Goal: Transaction & Acquisition: Purchase product/service

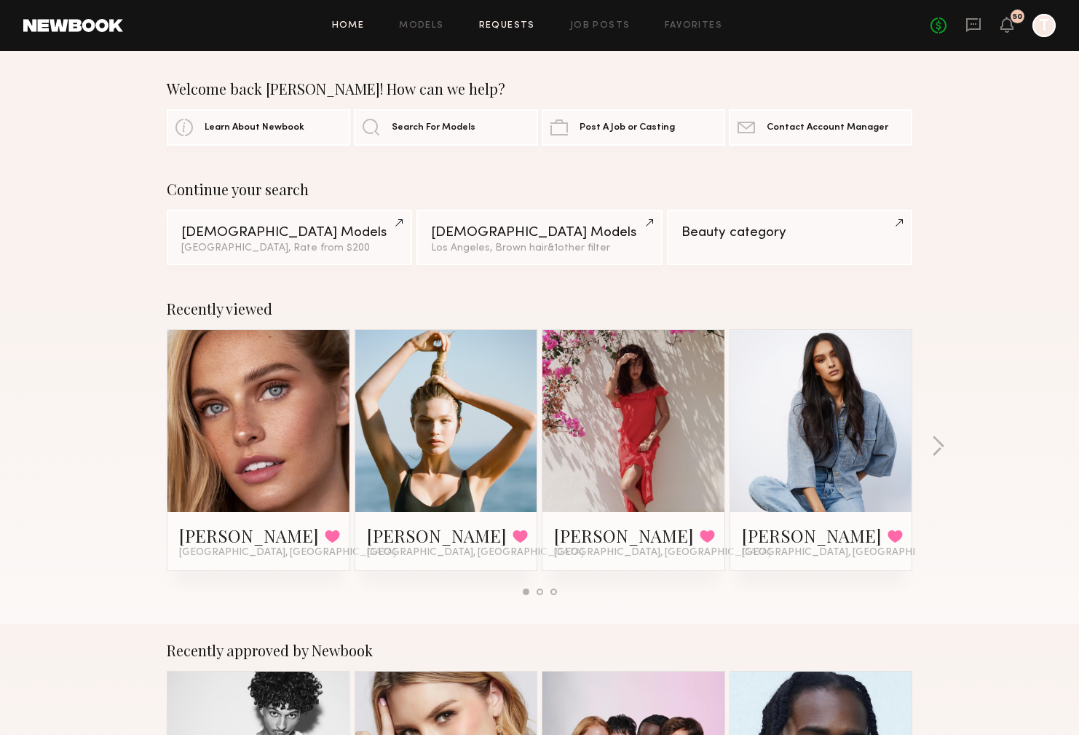
click at [499, 28] on link "Requests" at bounding box center [507, 25] width 56 height 9
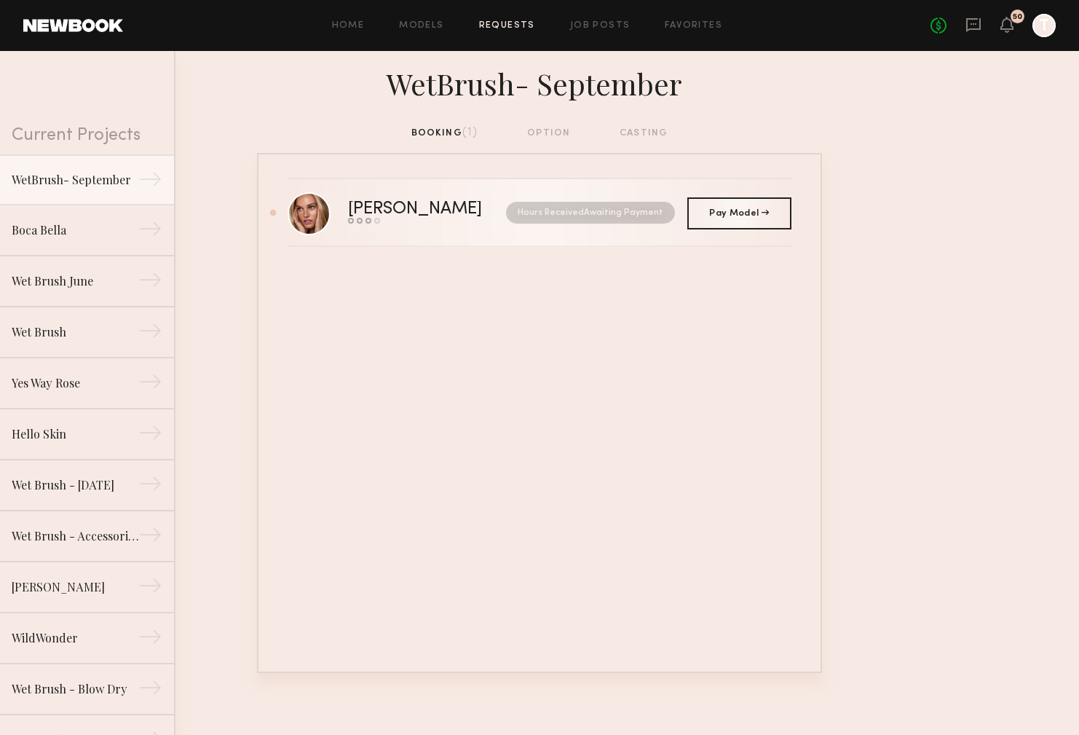
click at [591, 208] on nb-request-status "Hours Received Awaiting Payment" at bounding box center [590, 213] width 169 height 22
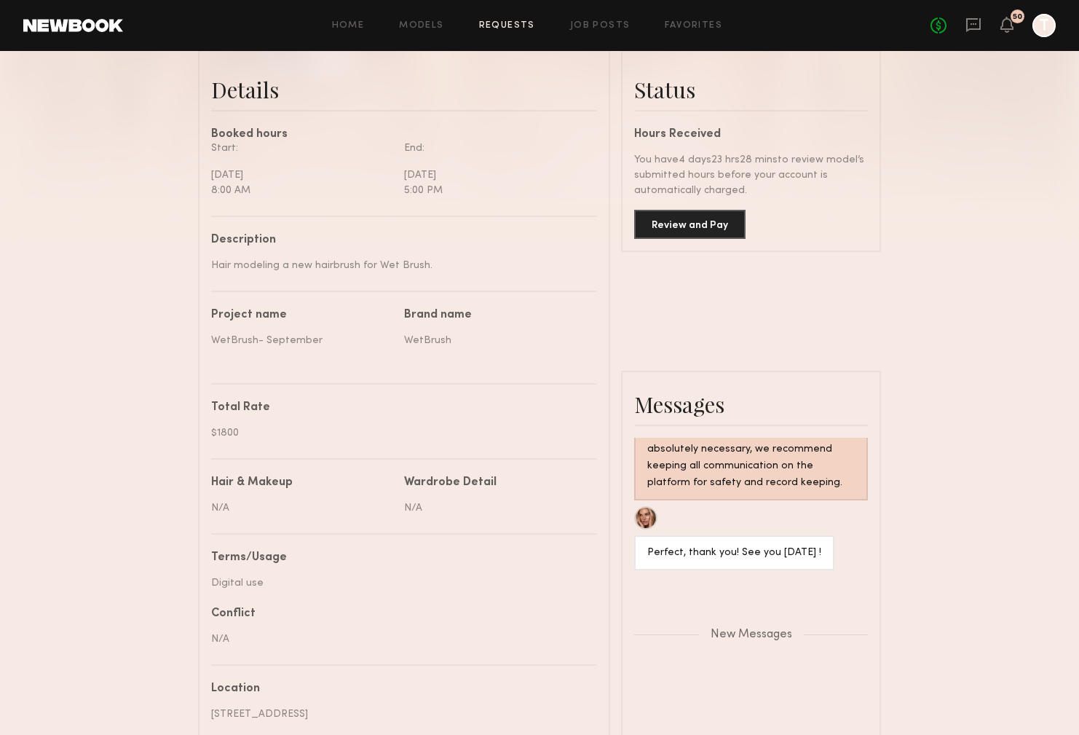
scroll to position [358, 0]
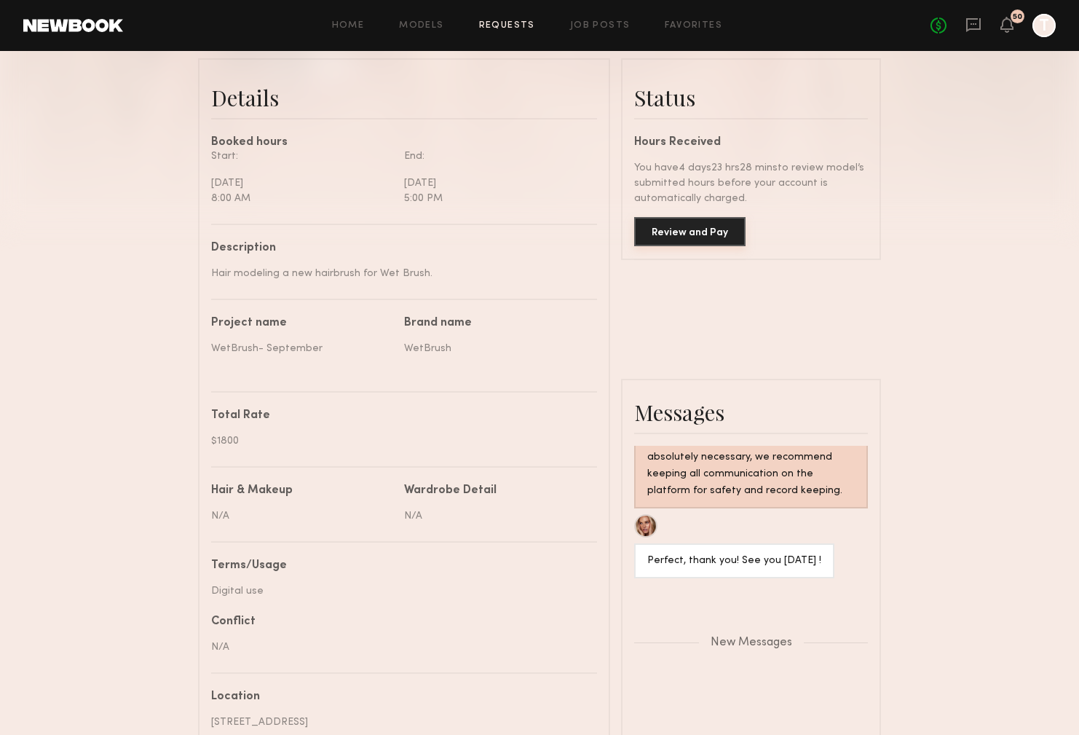
click at [678, 234] on button "Review and Pay" at bounding box center [689, 231] width 111 height 29
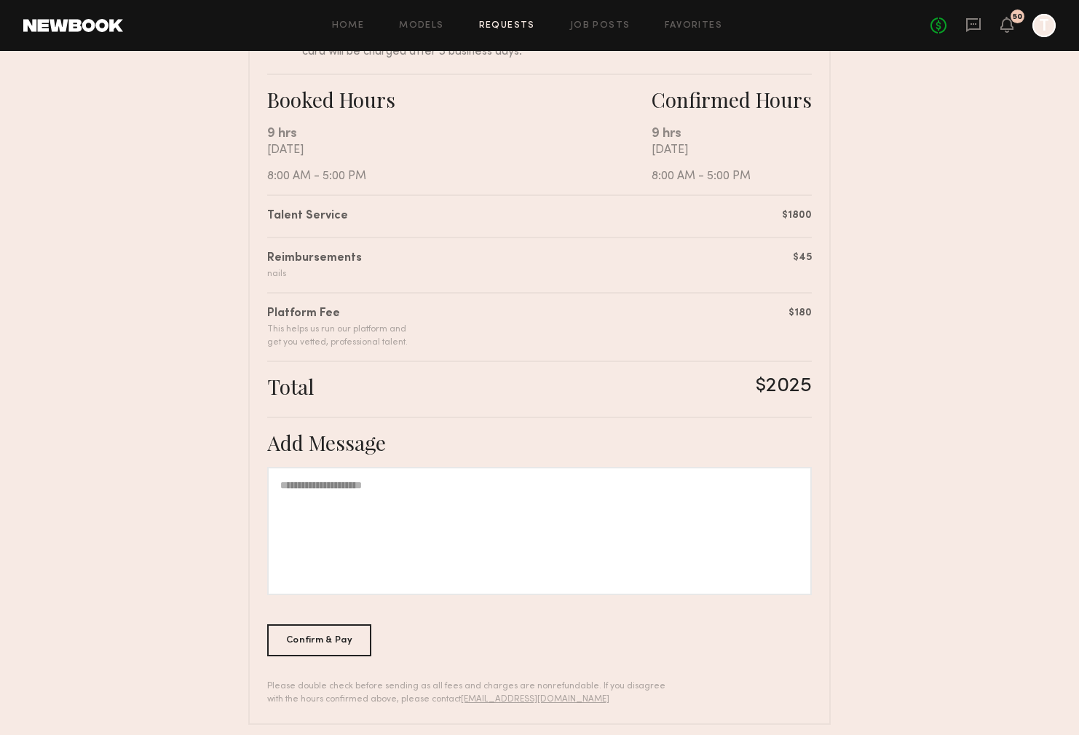
scroll to position [251, 0]
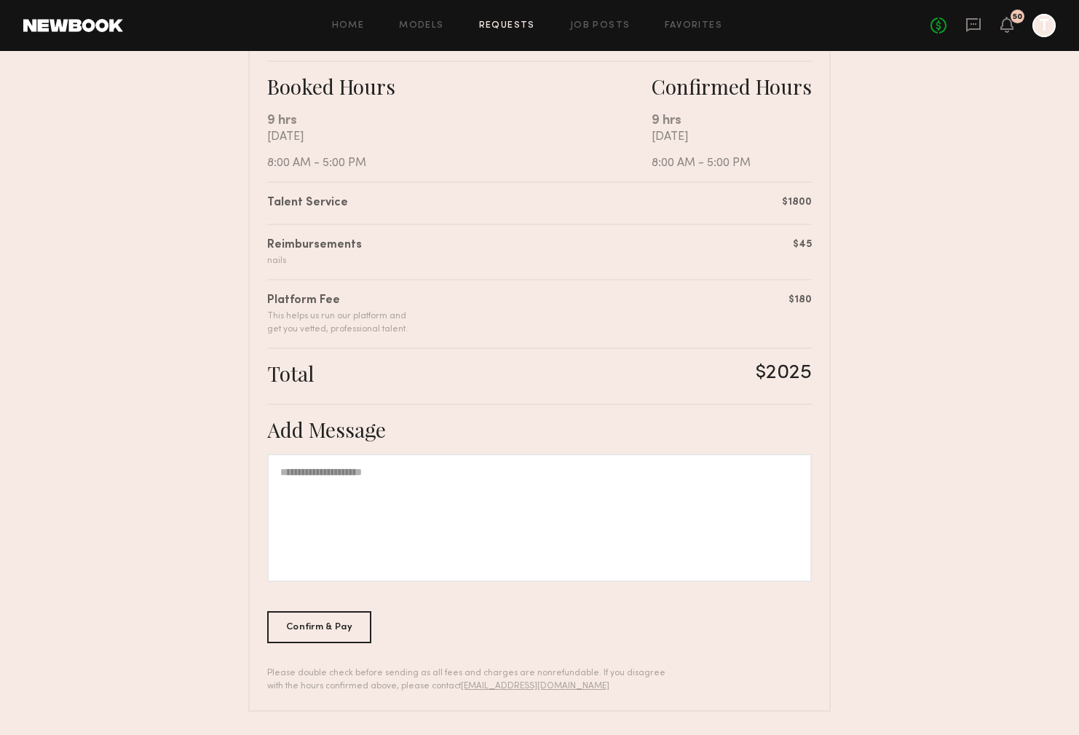
click at [514, 476] on div at bounding box center [539, 518] width 545 height 128
click at [331, 618] on div "Confirm & Pay" at bounding box center [319, 626] width 104 height 32
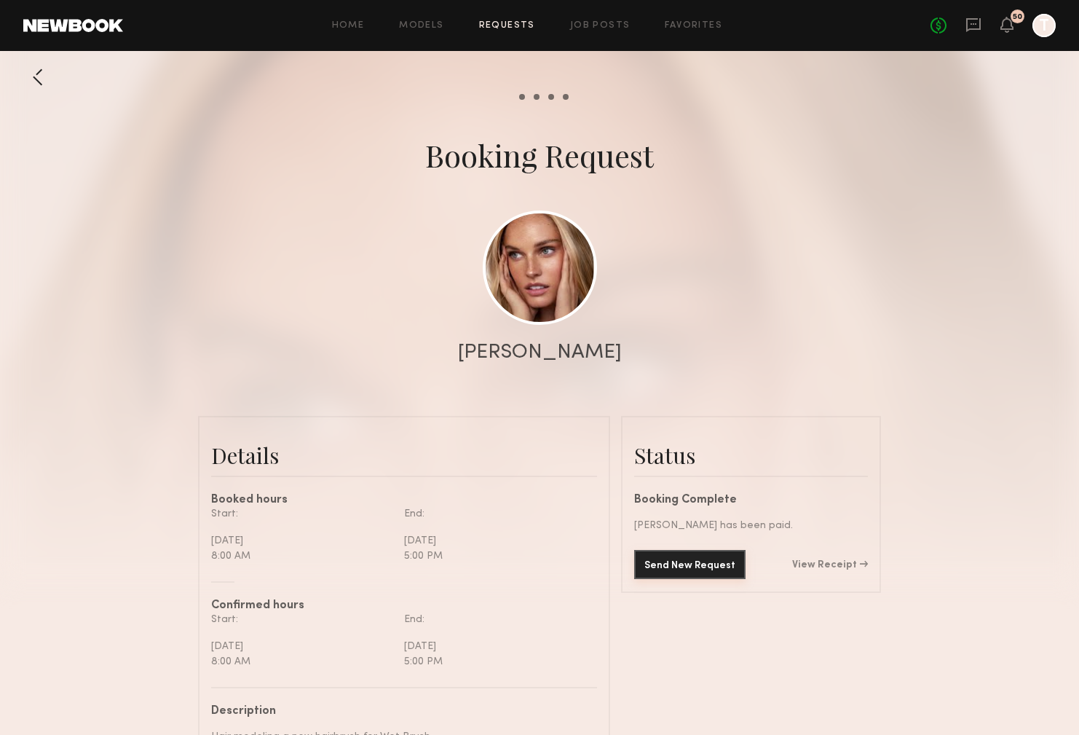
scroll to position [1450, 0]
click at [829, 565] on link "View Receipt" at bounding box center [830, 565] width 76 height 10
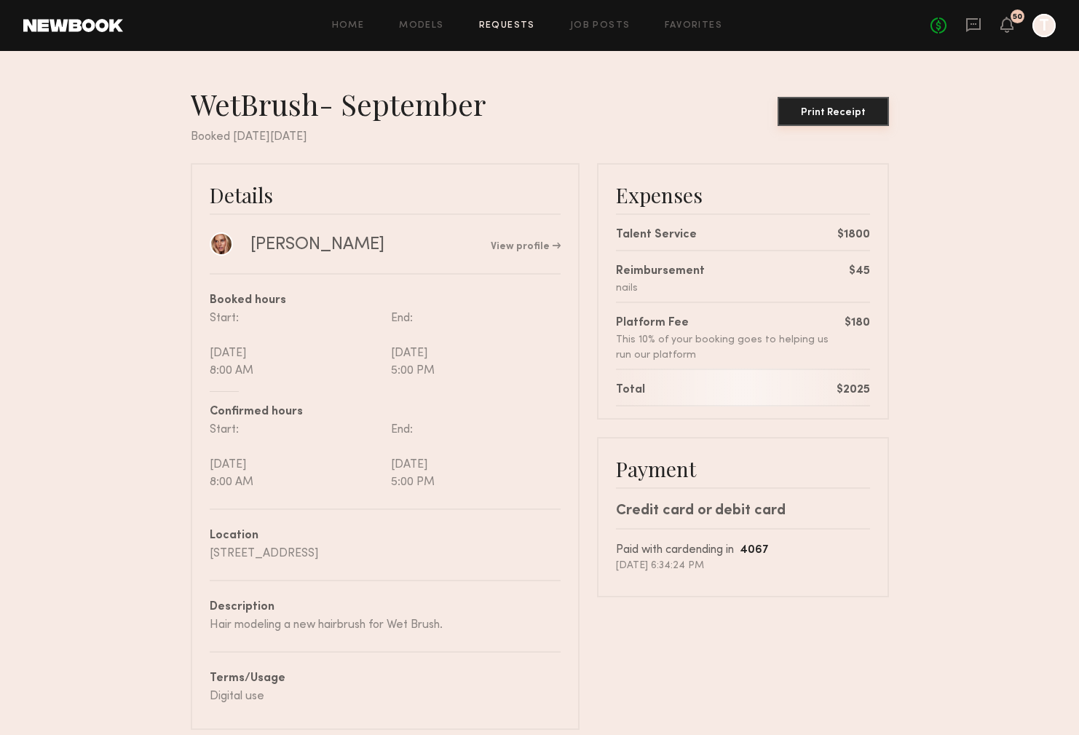
click at [870, 113] on div "Print Receipt" at bounding box center [834, 113] width 100 height 10
